Goal: Task Accomplishment & Management: Manage account settings

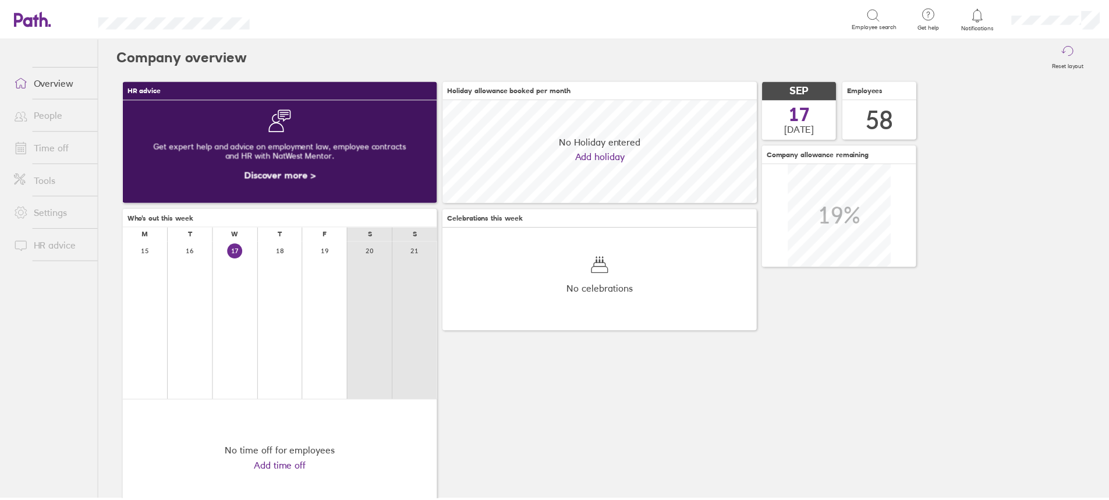
scroll to position [104, 317]
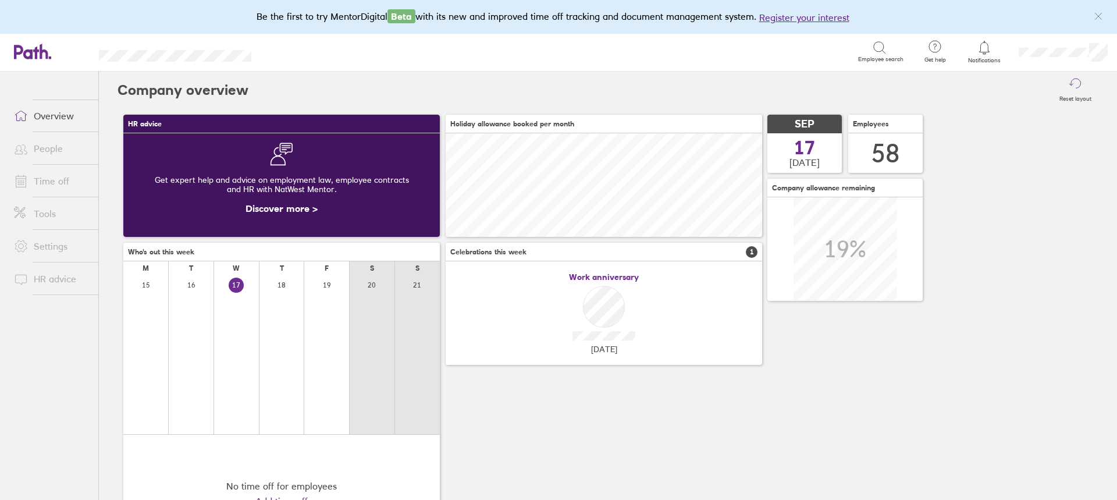
click at [42, 180] on link "Time off" at bounding box center [52, 180] width 94 height 23
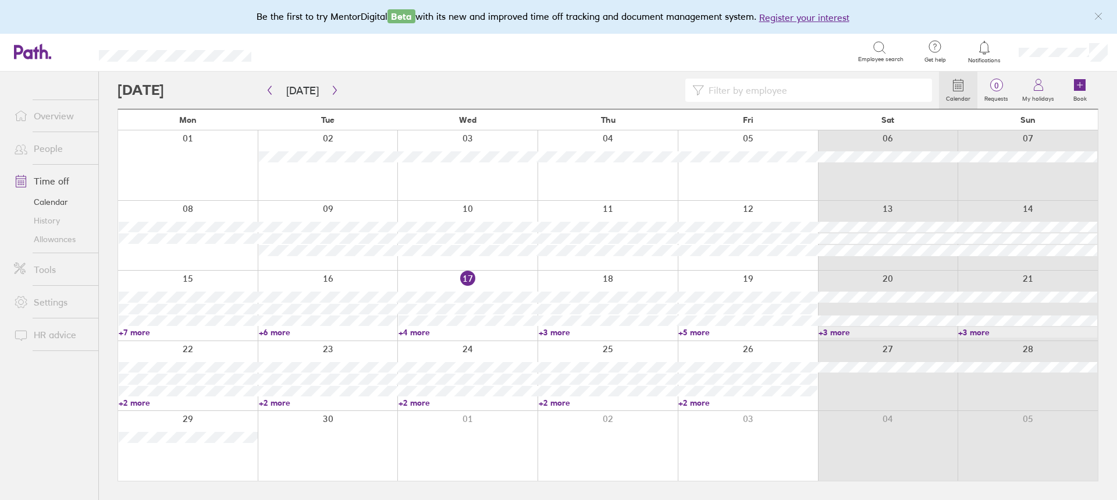
click at [132, 400] on link "+2 more" at bounding box center [188, 402] width 139 height 10
click at [701, 333] on link "+5 more" at bounding box center [748, 332] width 139 height 10
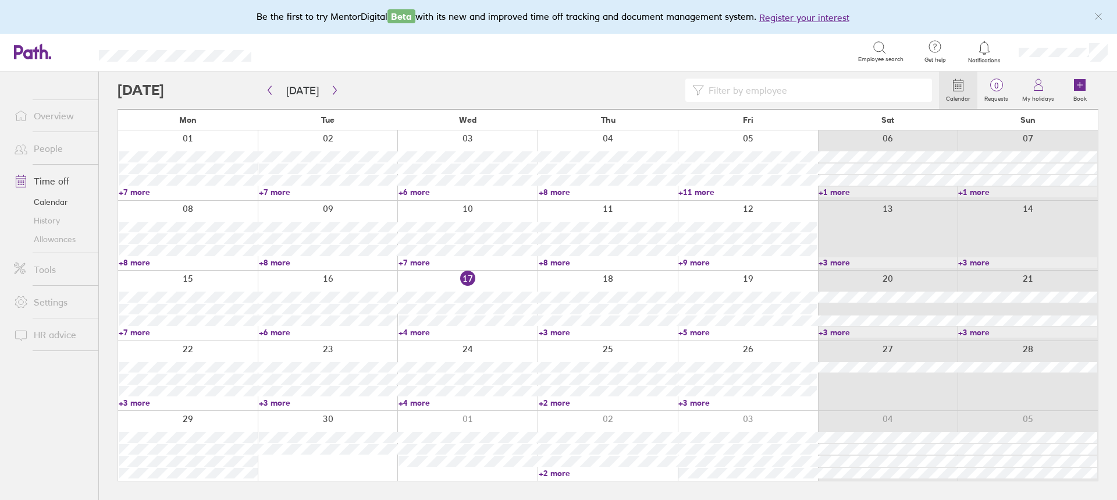
click at [698, 331] on link "+5 more" at bounding box center [748, 332] width 139 height 10
click at [417, 329] on link "+4 more" at bounding box center [468, 332] width 139 height 10
click at [416, 332] on link "+4 more" at bounding box center [468, 332] width 139 height 10
click at [840, 407] on div at bounding box center [888, 376] width 140 height 70
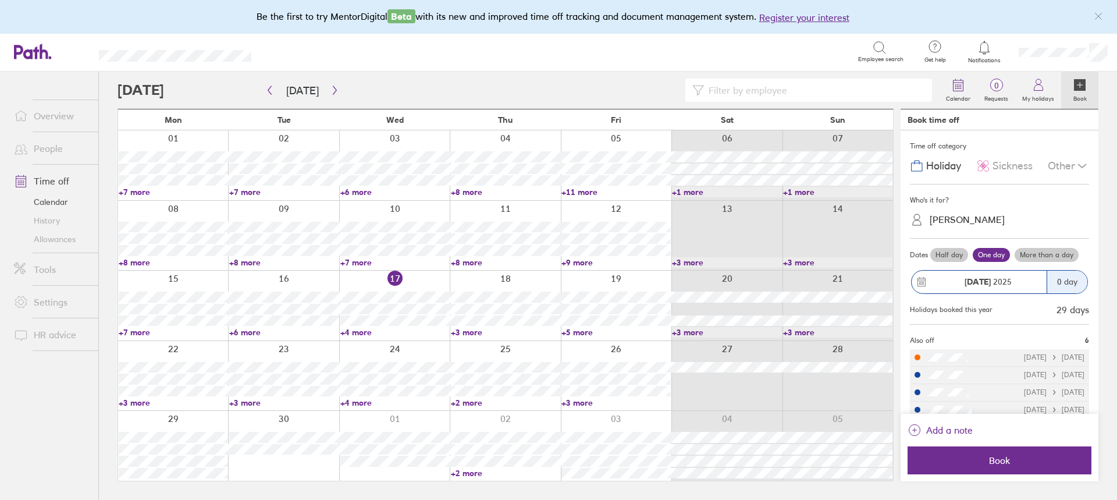
click at [468, 471] on link "+2 more" at bounding box center [505, 473] width 109 height 10
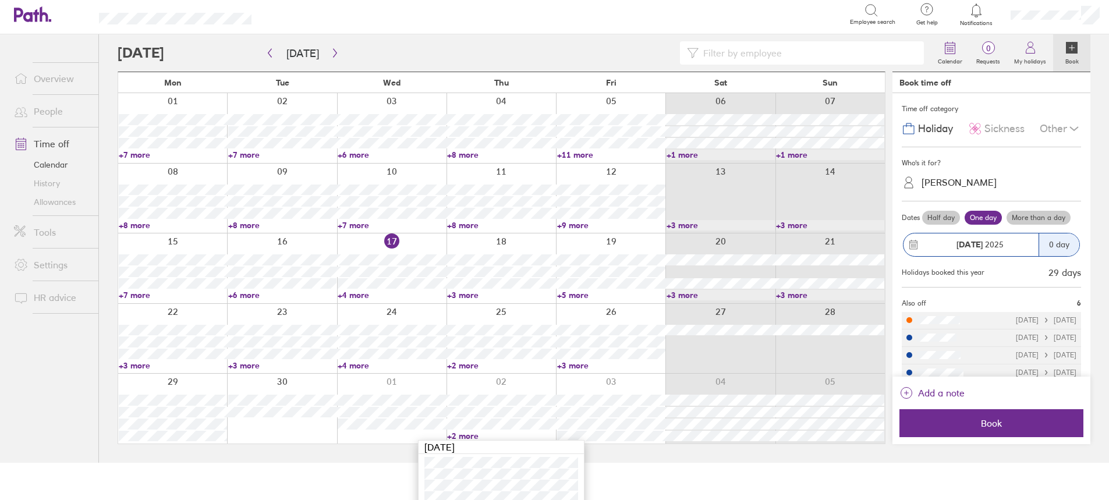
scroll to position [56, 0]
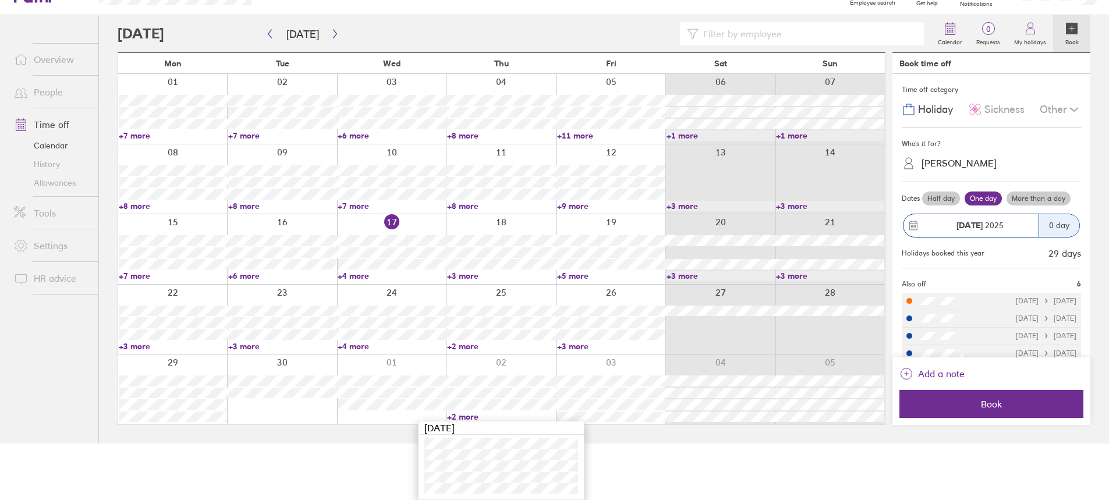
click at [337, 443] on html "Be the first to try MentorDigital Beta with its new and improved time off track…" at bounding box center [554, 194] width 1109 height 500
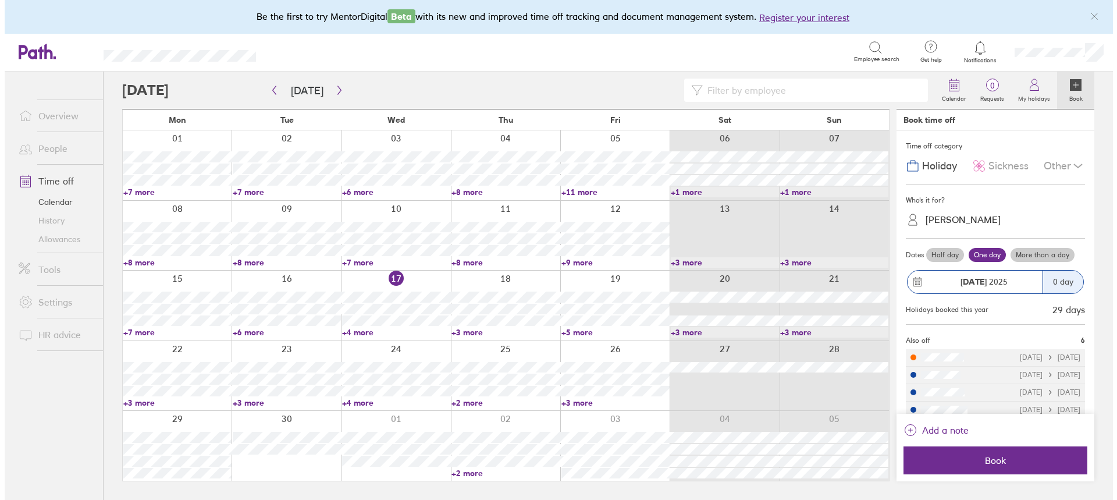
scroll to position [0, 0]
